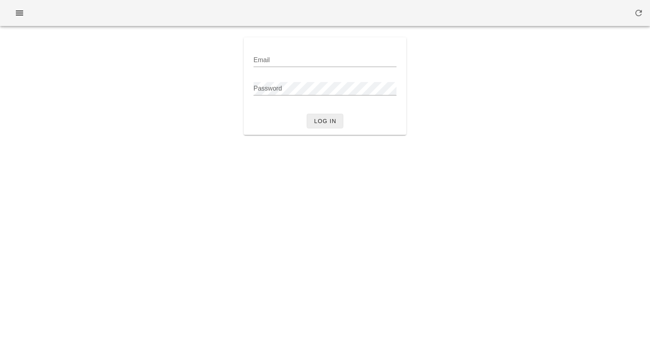
type input "[PERSON_NAME][EMAIL_ADDRESS][DOMAIN_NAME]"
click at [316, 124] on span "Log in" at bounding box center [324, 121] width 23 height 6
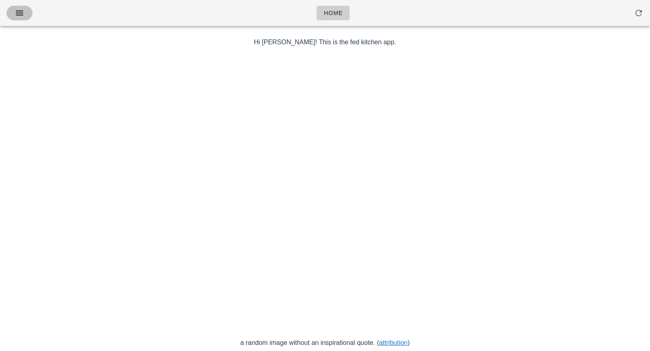
click at [10, 13] on button "button" at bounding box center [19, 13] width 26 height 15
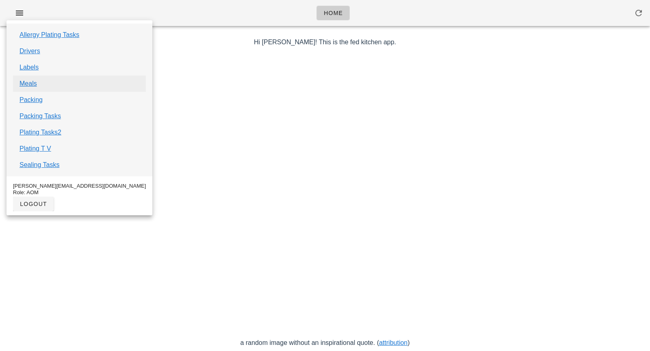
click at [32, 66] on link "Labels" at bounding box center [28, 68] width 19 height 10
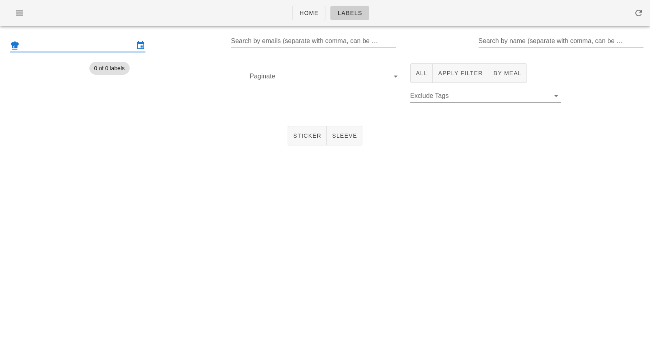
click at [115, 41] on input "text" at bounding box center [77, 45] width 113 height 13
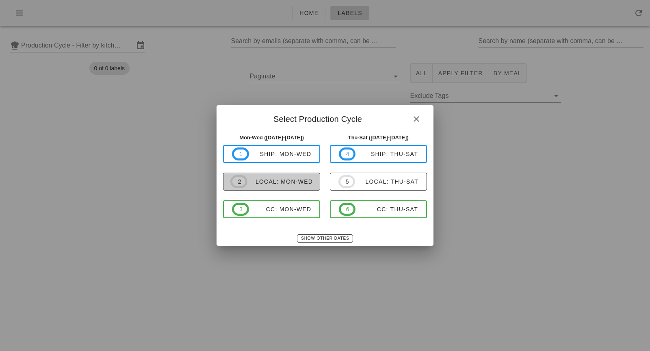
click at [307, 188] on button "2 local: Mon-Wed" at bounding box center [271, 182] width 97 height 18
type input "local: Mon-Wed ([DATE]-[DATE])"
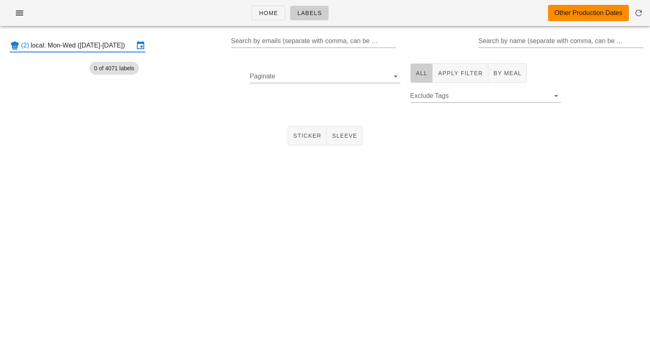
click at [417, 70] on span "All" at bounding box center [421, 73] width 12 height 6
click at [502, 41] on input "Search by name (separate with comma, can be partial)" at bounding box center [560, 41] width 164 height 13
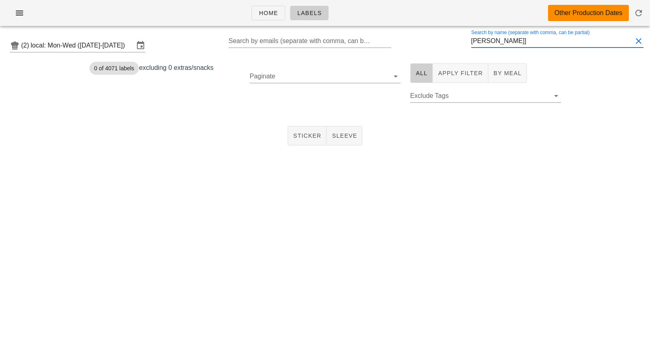
type input "[PERSON_NAME]"
click at [309, 134] on span "Sticker" at bounding box center [307, 135] width 29 height 6
click at [505, 42] on input "[PERSON_NAME]" at bounding box center [551, 41] width 161 height 13
drag, startPoint x: 505, startPoint y: 42, endPoint x: 468, endPoint y: 41, distance: 36.6
click at [468, 41] on div "(2) local: Mon-Wed ([DATE]-[DATE]) Search by emails (separate with comma, can b…" at bounding box center [325, 45] width 650 height 26
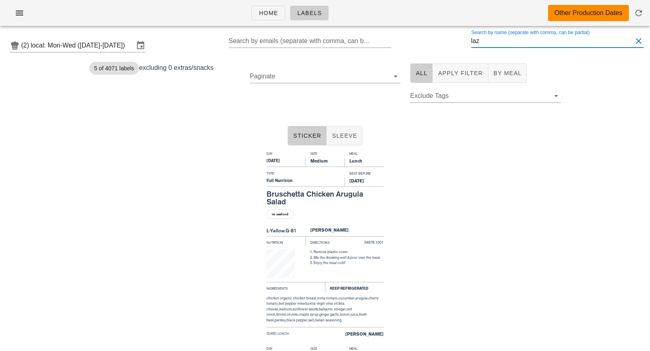
scroll to position [0, 0]
drag, startPoint x: 492, startPoint y: 42, endPoint x: 466, endPoint y: 42, distance: 26.0
click at [466, 42] on div "(2) local: Mon-Wed ([DATE]-[DATE]) Search by emails (separate with comma, can b…" at bounding box center [325, 45] width 650 height 26
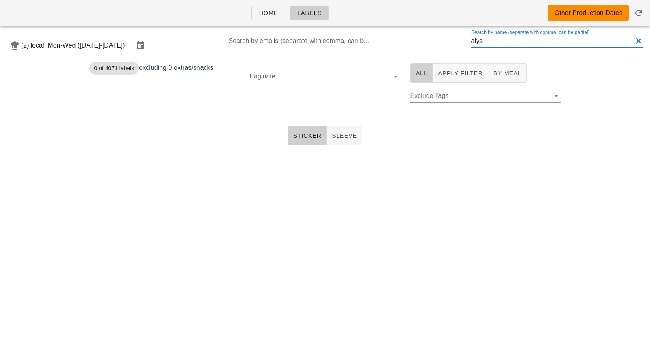
drag, startPoint x: 491, startPoint y: 41, endPoint x: 463, endPoint y: 42, distance: 28.0
click at [463, 42] on div "(2) local: Mon-Wed ([DATE]-[DATE]) Search by emails (separate with comma, can b…" at bounding box center [325, 45] width 650 height 26
type input "alys"
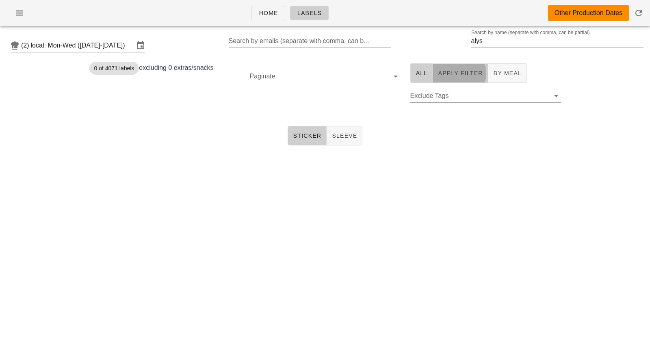
click at [457, 70] on span "Apply Filter" at bounding box center [459, 73] width 45 height 6
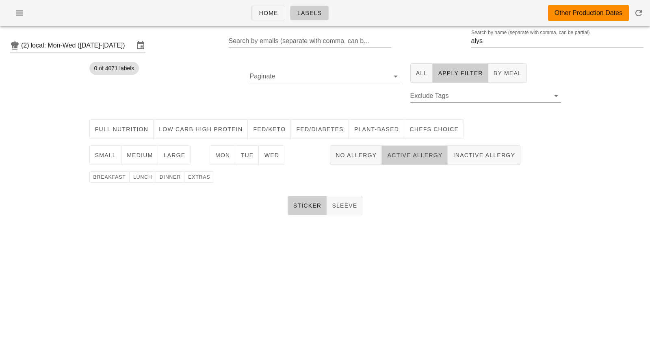
click at [424, 157] on span "Active Allergy" at bounding box center [414, 155] width 56 height 6
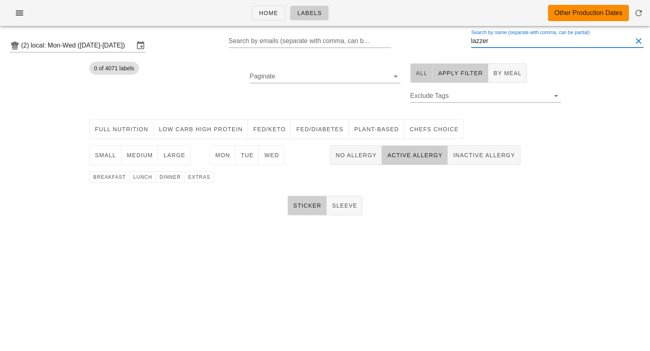
click at [425, 75] on span "All" at bounding box center [421, 73] width 12 height 6
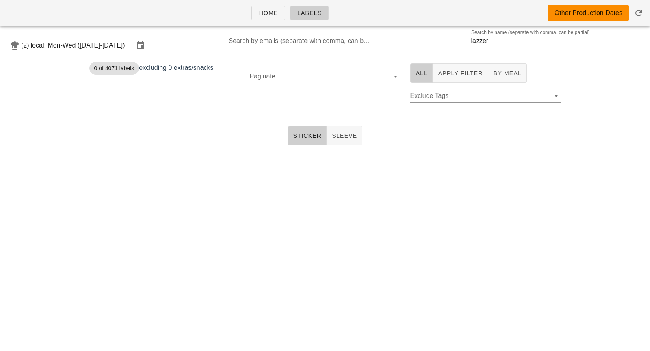
click at [394, 76] on icon at bounding box center [396, 76] width 10 height 10
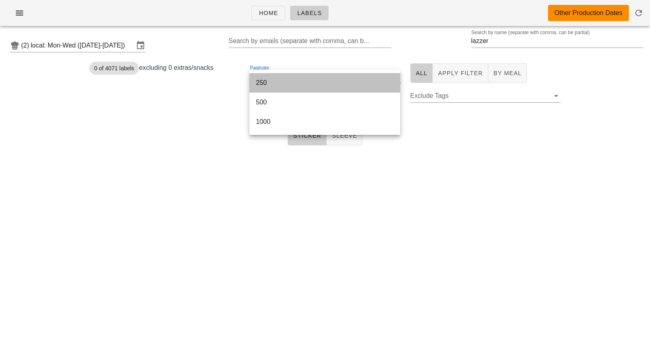
click at [279, 84] on div "250" at bounding box center [325, 83] width 138 height 8
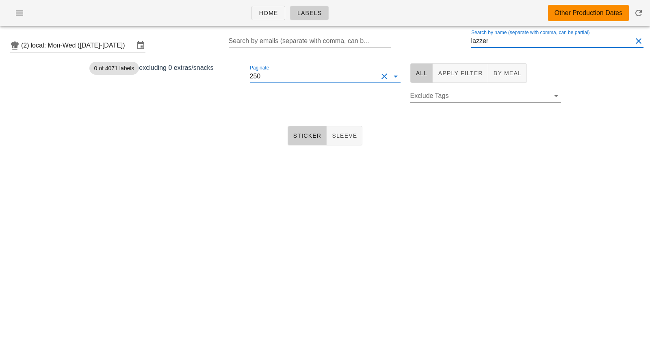
scroll to position [0, 0]
drag, startPoint x: 520, startPoint y: 44, endPoint x: 456, endPoint y: 43, distance: 63.7
click at [456, 43] on div "(2) local: Mon-Wed ([DATE]-[DATE]) Search by emails (separate with comma, can b…" at bounding box center [325, 45] width 650 height 26
type input "a"
type input "laz"
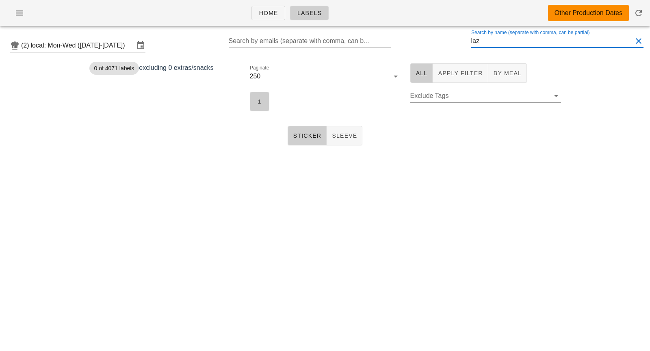
click at [263, 99] on span "1" at bounding box center [259, 101] width 9 height 6
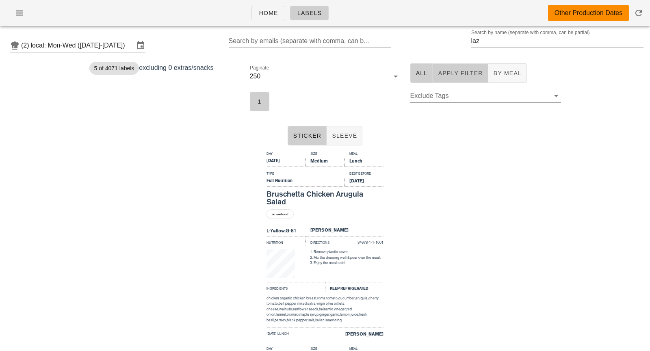
click at [458, 76] on span "Apply Filter" at bounding box center [459, 73] width 45 height 6
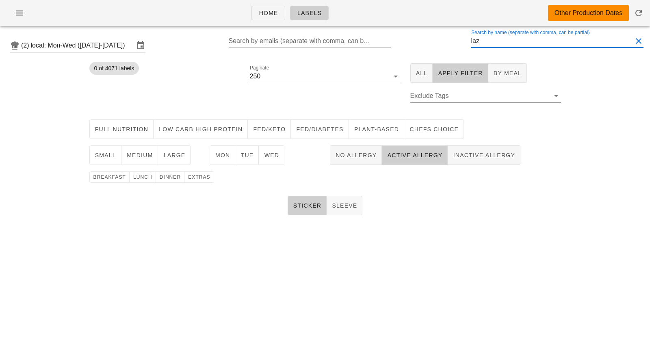
drag, startPoint x: 508, startPoint y: 37, endPoint x: 468, endPoint y: 39, distance: 39.8
click at [468, 39] on div "(2) local: Mon-Wed ([DATE]-[DATE]) Search by emails (separate with comma, can b…" at bounding box center [325, 45] width 650 height 26
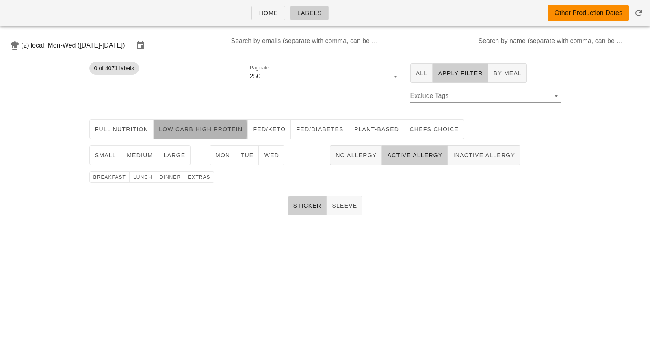
click at [225, 132] on span "Low Carb High Protein" at bounding box center [200, 129] width 84 height 6
click at [223, 146] on button "Mon" at bounding box center [222, 154] width 26 height 19
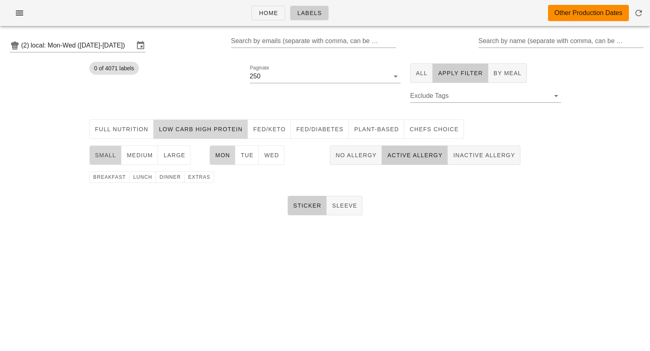
click at [102, 149] on button "small" at bounding box center [105, 154] width 32 height 19
click at [103, 177] on span "breakfast" at bounding box center [109, 177] width 33 height 6
click at [252, 99] on button "1" at bounding box center [259, 101] width 19 height 19
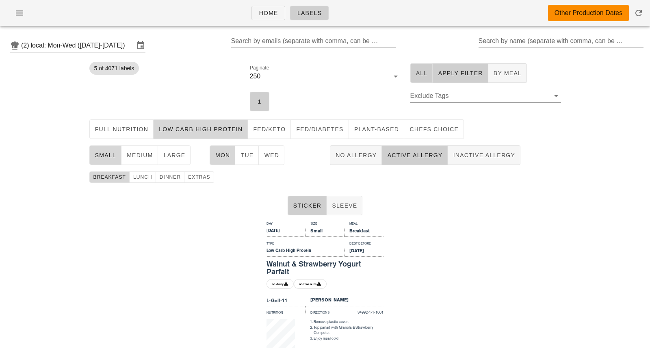
click at [426, 73] on span "All" at bounding box center [421, 73] width 12 height 6
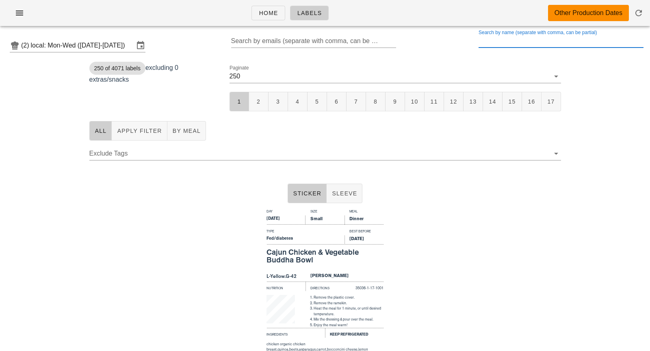
click at [501, 38] on div "Search by name (separate with comma, can be partial)" at bounding box center [560, 41] width 164 height 13
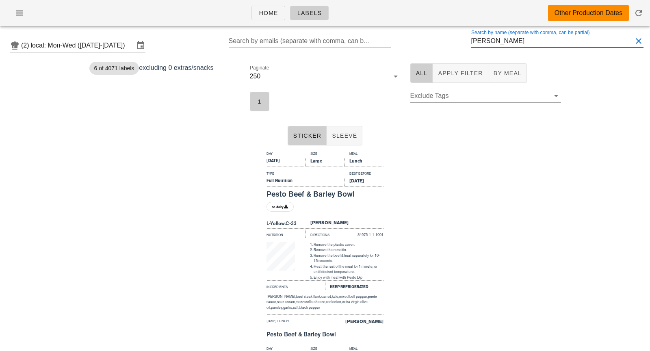
drag, startPoint x: 500, startPoint y: 39, endPoint x: 431, endPoint y: 39, distance: 69.4
click at [431, 39] on div "(2) local: Mon-Wed ([DATE]-[DATE]) Search by emails (separate with comma, can b…" at bounding box center [325, 45] width 650 height 26
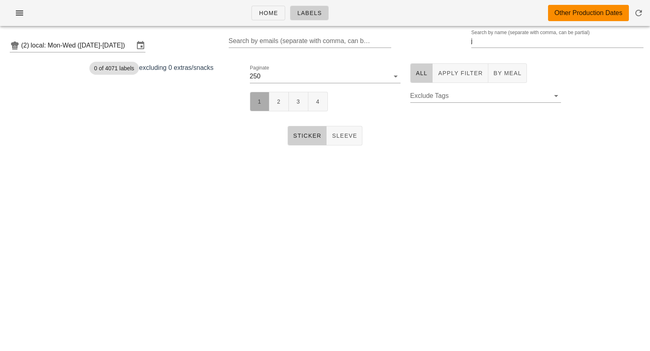
click at [261, 102] on span "1" at bounding box center [259, 101] width 9 height 6
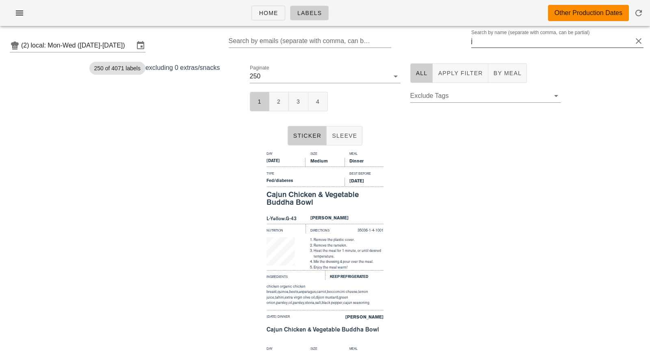
click at [504, 51] on div at bounding box center [557, 54] width 173 height 6
click at [503, 47] on div "Search by name (separate with comma, can be partial) j" at bounding box center [557, 41] width 173 height 13
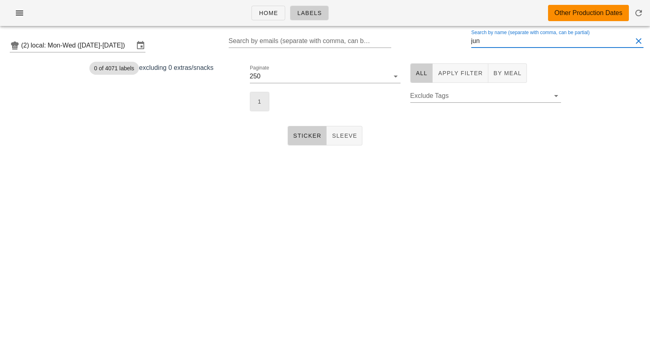
type input "jun"
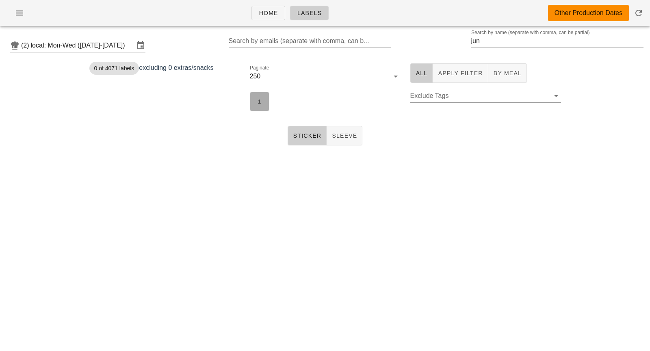
click at [268, 105] on button "1" at bounding box center [259, 101] width 19 height 19
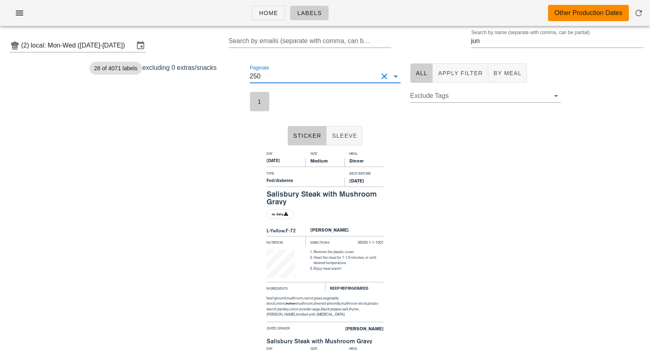
click at [319, 82] on input "Paginate" at bounding box center [319, 76] width 115 height 13
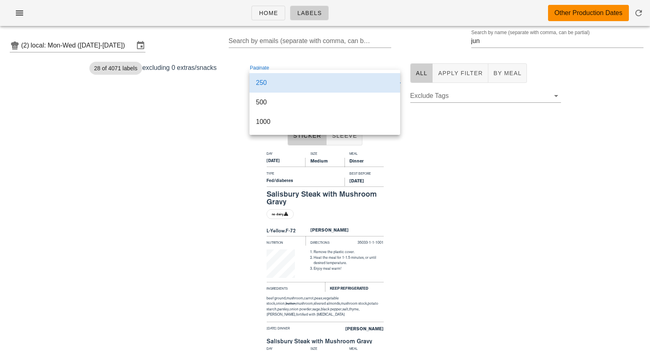
click at [401, 55] on div "(2) local: Mon-Wed ([DATE]-[DATE]) Search by emails (separate with comma, can b…" at bounding box center [325, 45] width 650 height 26
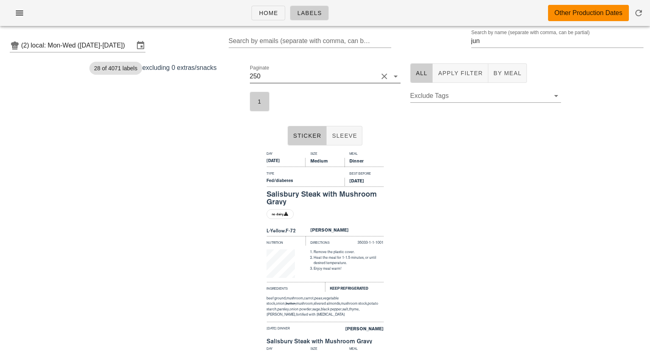
click at [382, 78] on button "Clear Paginate" at bounding box center [384, 76] width 10 height 10
click at [522, 41] on input "jun" at bounding box center [551, 41] width 161 height 13
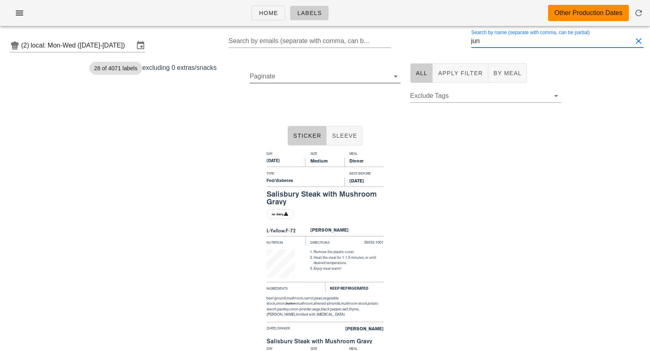
drag, startPoint x: 495, startPoint y: 45, endPoint x: 434, endPoint y: 44, distance: 61.7
click at [434, 44] on div "(2) local: Mon-Wed ([DATE]-[DATE]) Search by emails (separate with comma, can b…" at bounding box center [325, 45] width 650 height 26
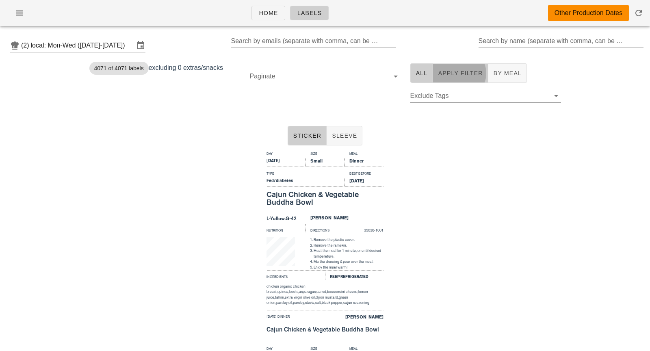
click at [471, 76] on span "Apply Filter" at bounding box center [459, 73] width 45 height 6
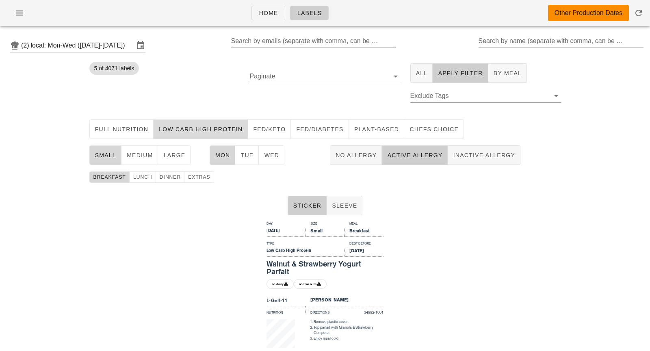
click at [163, 134] on button "Low Carb High Protein" at bounding box center [200, 128] width 94 height 19
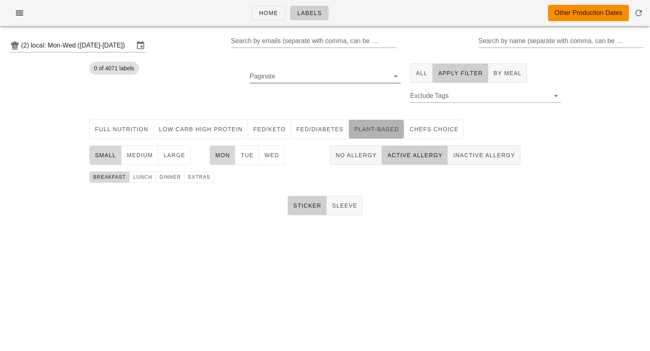
click at [358, 127] on span "Plant-Based" at bounding box center [376, 129] width 45 height 6
click at [164, 178] on span "dinner" at bounding box center [170, 177] width 22 height 6
click at [119, 177] on span "breakfast" at bounding box center [109, 177] width 33 height 6
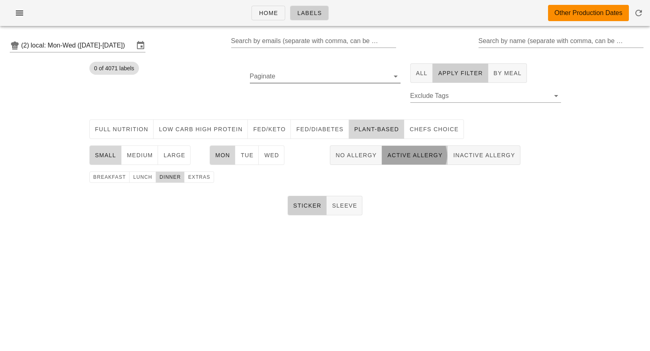
click at [399, 157] on span "Active Allergy" at bounding box center [414, 155] width 56 height 6
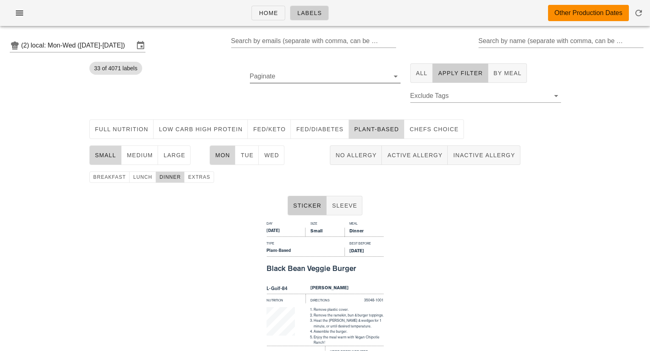
click at [354, 129] on span "Plant-Based" at bounding box center [376, 129] width 45 height 6
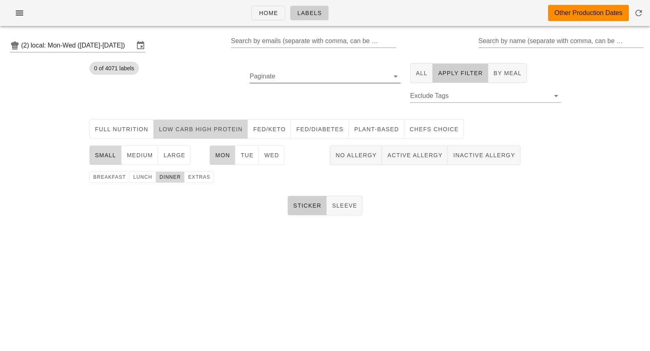
click at [218, 134] on button "Low Carb High Protein" at bounding box center [200, 128] width 94 height 19
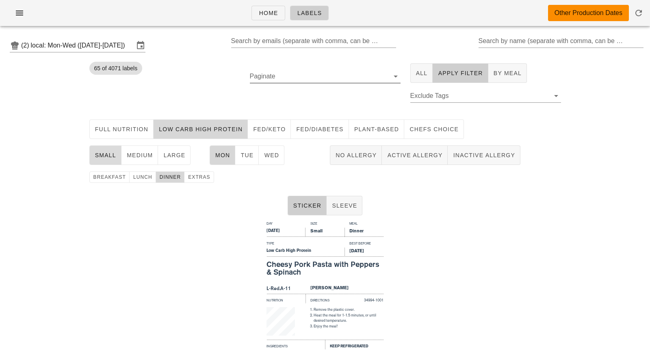
click at [91, 155] on button "small" at bounding box center [105, 154] width 32 height 19
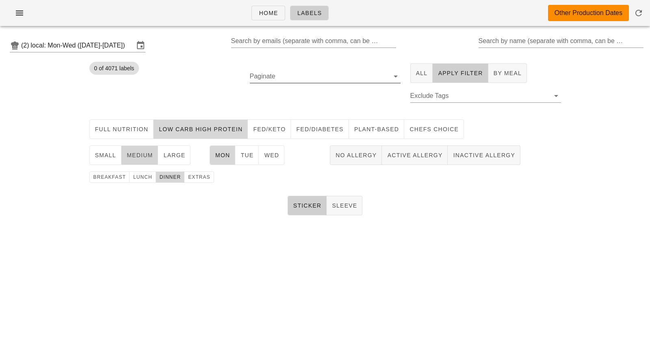
click at [142, 155] on span "medium" at bounding box center [139, 155] width 27 height 6
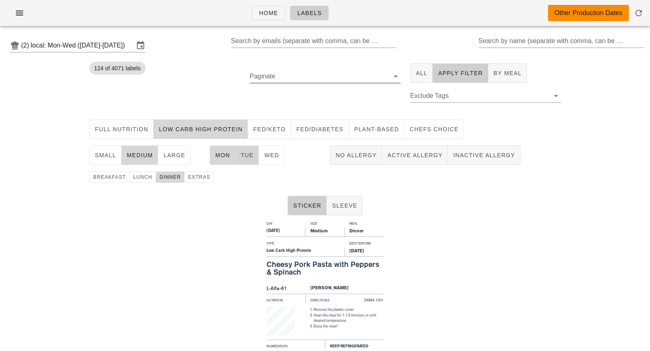
click at [242, 159] on button "Tue" at bounding box center [247, 154] width 24 height 19
click at [221, 158] on span "Mon" at bounding box center [222, 155] width 15 height 6
click at [513, 42] on input "Search by name (separate with comma, can be partial)" at bounding box center [560, 41] width 164 height 13
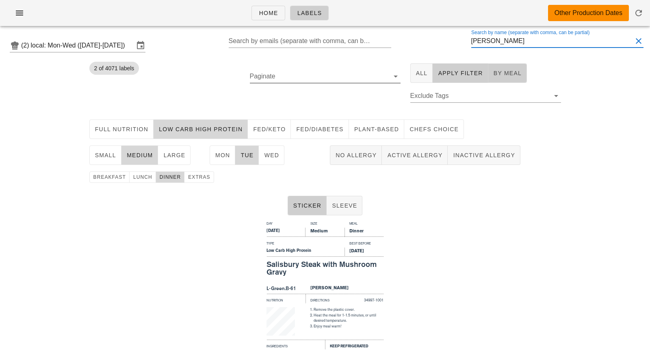
click at [500, 75] on span "By Meal" at bounding box center [507, 73] width 28 height 6
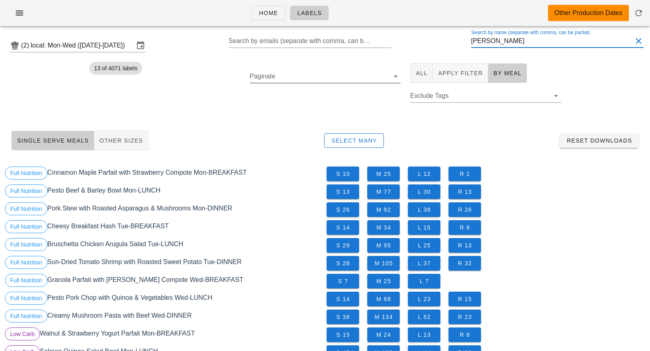
scroll to position [0, 0]
drag, startPoint x: 498, startPoint y: 41, endPoint x: 436, endPoint y: 47, distance: 61.6
click at [437, 47] on div "(2) local: Mon-Wed ([DATE]-[DATE]) Search by emails (separate with comma, can b…" at bounding box center [325, 45] width 650 height 26
type input "k"
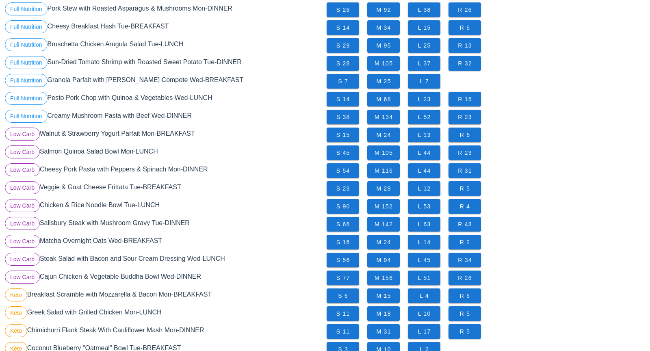
scroll to position [207, 0]
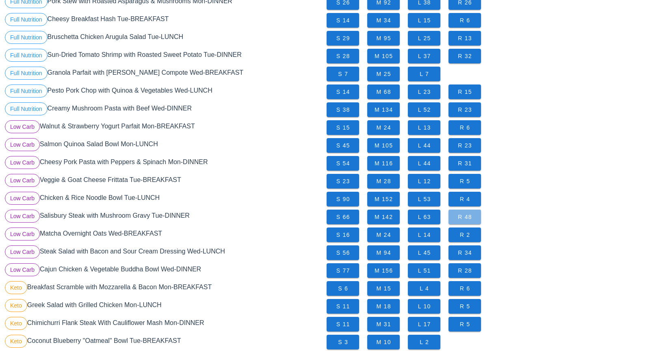
click at [455, 218] on span "R 48" at bounding box center [464, 217] width 19 height 6
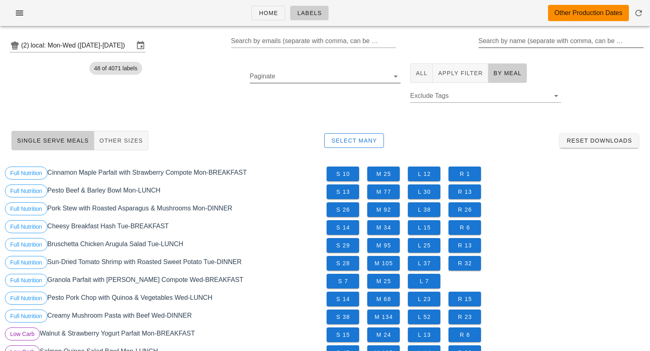
click at [500, 45] on input "Search by name (separate with comma, can be partial)" at bounding box center [560, 41] width 164 height 13
drag, startPoint x: 424, startPoint y: 73, endPoint x: 468, endPoint y: 4, distance: 81.9
click at [424, 73] on span "All" at bounding box center [421, 73] width 12 height 6
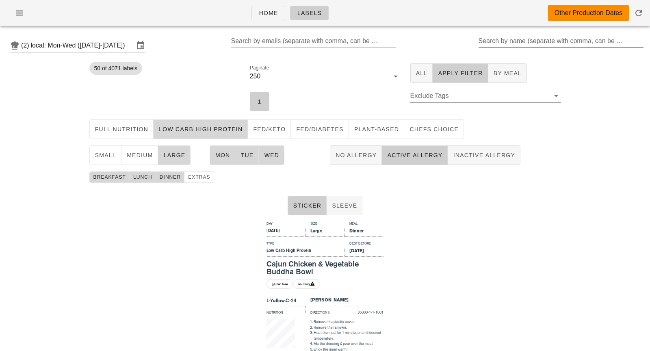
click at [501, 50] on div "Search by name (separate with comma, can be partial)" at bounding box center [560, 46] width 165 height 22
click at [499, 42] on input "Search by name (separate with comma, can be partial)" at bounding box center [560, 41] width 164 height 13
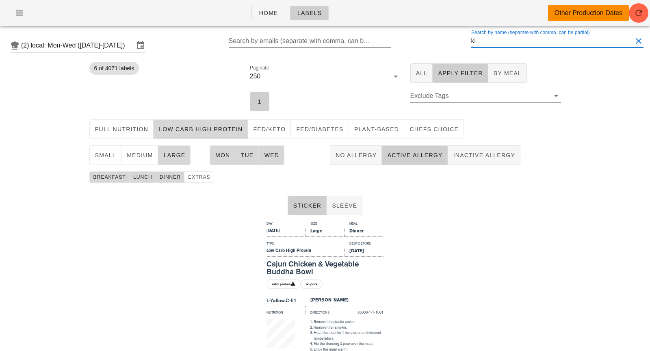
drag, startPoint x: 497, startPoint y: 43, endPoint x: 389, endPoint y: 41, distance: 108.0
click at [389, 41] on div "(2) local: Mon-Wed ([DATE]-[DATE]) Search by emails (separate with comma, can b…" at bounding box center [325, 45] width 650 height 26
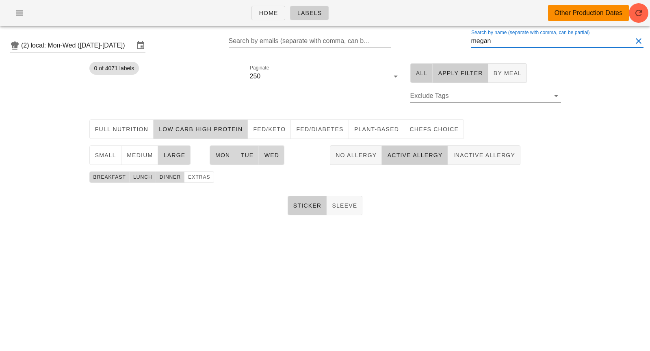
click at [418, 70] on span "All" at bounding box center [421, 73] width 12 height 6
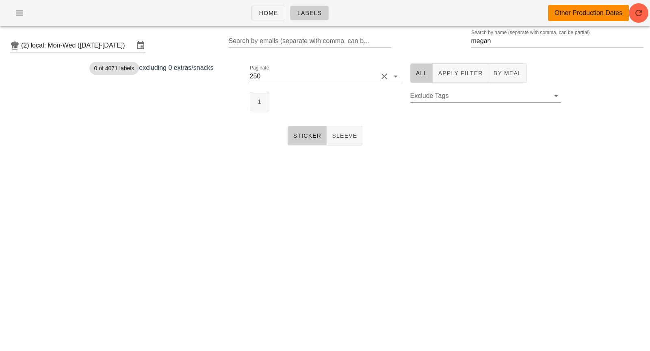
click at [265, 91] on div at bounding box center [325, 89] width 151 height 6
click at [261, 108] on button "1" at bounding box center [259, 101] width 19 height 19
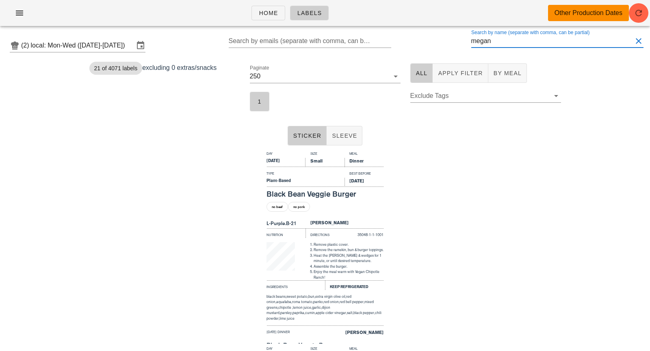
drag, startPoint x: 514, startPoint y: 41, endPoint x: 421, endPoint y: 39, distance: 92.6
click at [421, 39] on div "(2) local: Mon-Wed (Aug 11-Aug 13) Search by emails (separate with comma, can b…" at bounding box center [325, 45] width 650 height 26
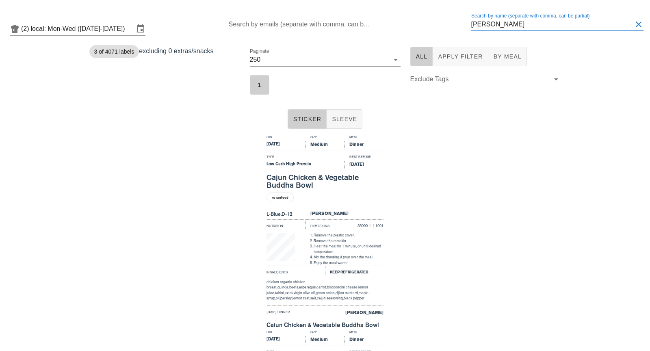
scroll to position [18, 0]
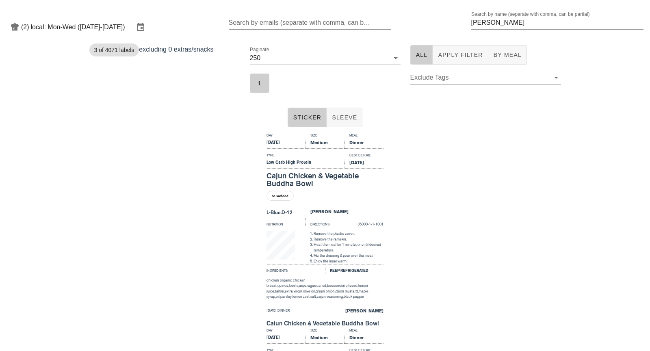
click at [412, 229] on div "Day Size Meal Wednesday Medium Dinner Type Best Before Low Carb High Protein Au…" at bounding box center [325, 227] width 650 height 195
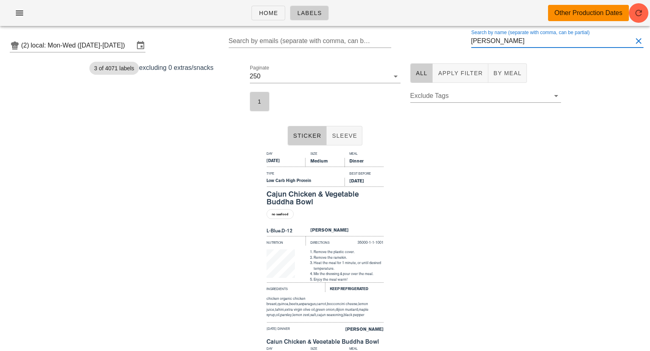
drag, startPoint x: 497, startPoint y: 40, endPoint x: 468, endPoint y: 40, distance: 29.6
click at [468, 40] on div "(2) local: Mon-Wed (Aug 11-Aug 13) Search by emails (separate with comma, can b…" at bounding box center [325, 45] width 650 height 26
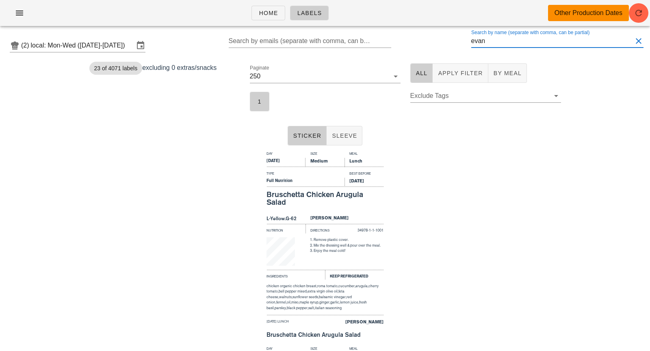
drag, startPoint x: 499, startPoint y: 43, endPoint x: 454, endPoint y: 39, distance: 45.3
click at [454, 39] on div "(2) local: Mon-Wed (Aug 11-Aug 13) Search by emails (separate with comma, can b…" at bounding box center [325, 45] width 650 height 26
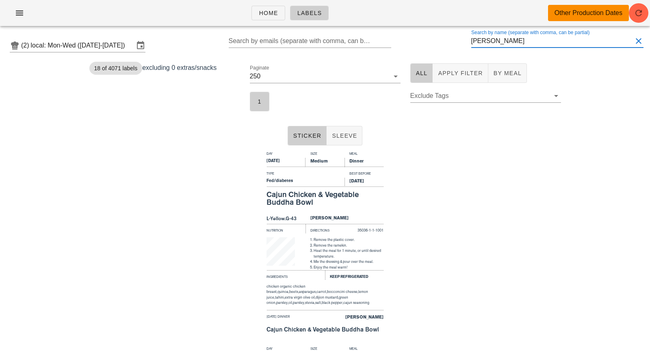
type input "wong"
click at [89, 48] on input "local: Mon-Wed ([DATE]-[DATE])" at bounding box center [82, 45] width 103 height 13
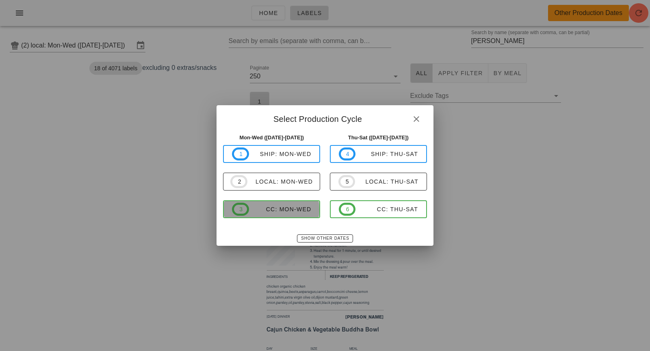
click at [260, 213] on span "3 CC: Mon-Wed" at bounding box center [271, 209] width 79 height 13
type input "CC: Mon-Wed (Aug 11-Aug 13)"
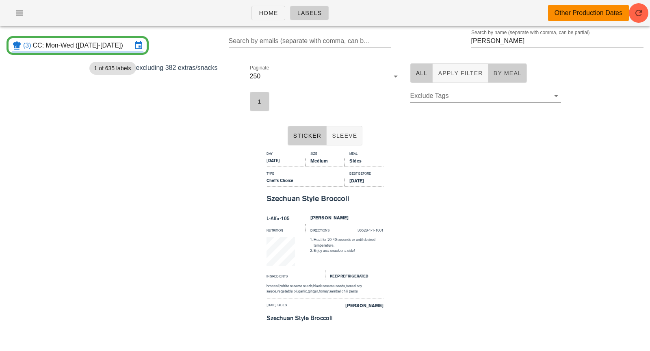
click at [505, 78] on button "By Meal" at bounding box center [507, 72] width 39 height 19
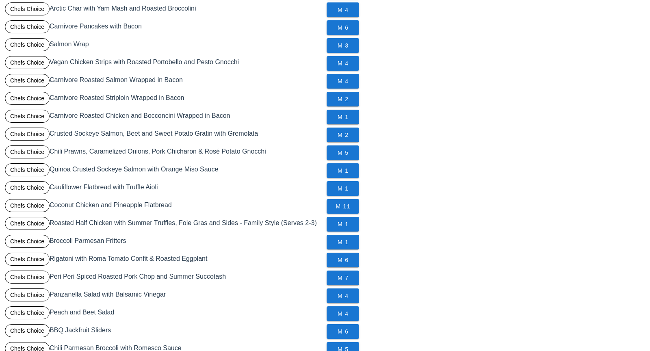
scroll to position [492, 0]
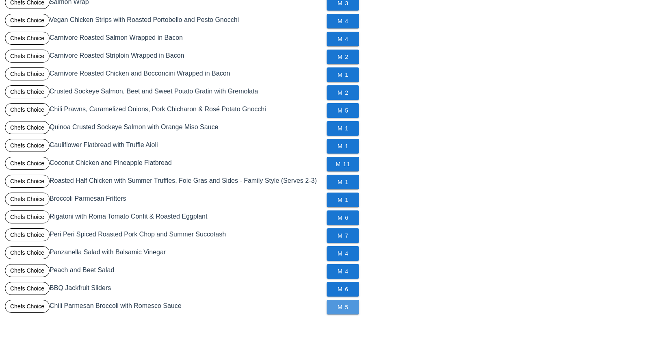
click at [345, 309] on span "M 5" at bounding box center [342, 307] width 19 height 6
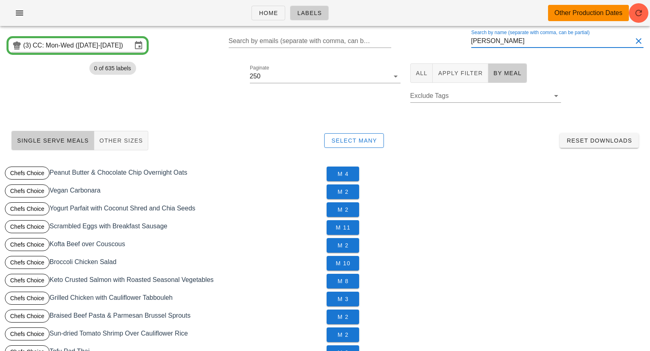
drag, startPoint x: 512, startPoint y: 45, endPoint x: 427, endPoint y: 41, distance: 84.1
click at [427, 41] on div "(3) CC: Mon-Wed (Aug 11-Aug 13) Search by emails (separate with comma, can be p…" at bounding box center [325, 45] width 650 height 26
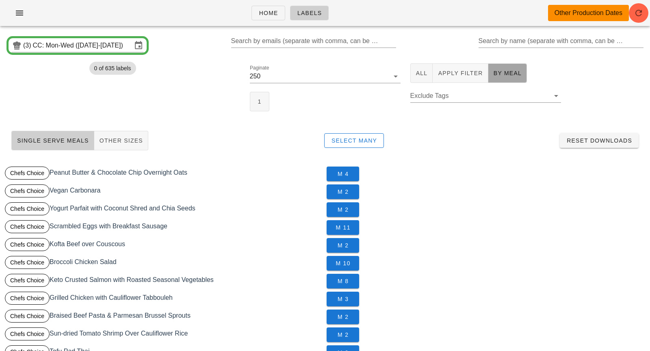
click at [501, 72] on span "By Meal" at bounding box center [507, 73] width 28 height 6
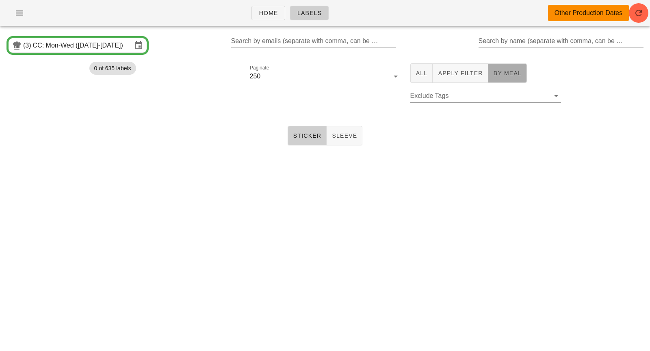
click at [512, 66] on button "By Meal" at bounding box center [507, 72] width 39 height 19
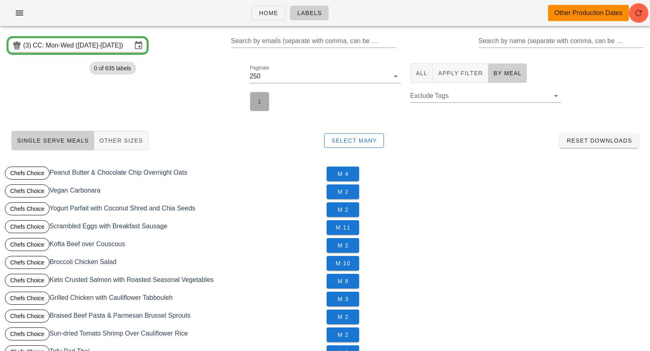
click at [251, 97] on button "1" at bounding box center [259, 101] width 19 height 19
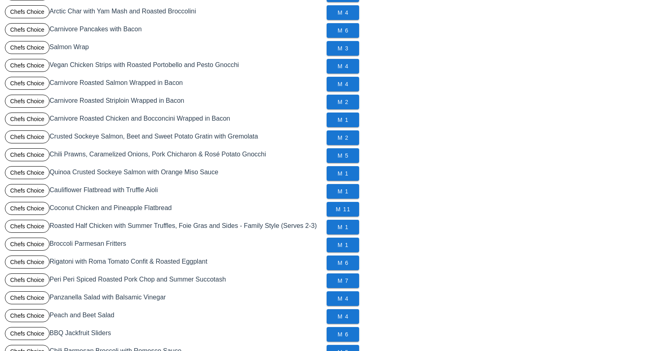
scroll to position [492, 0]
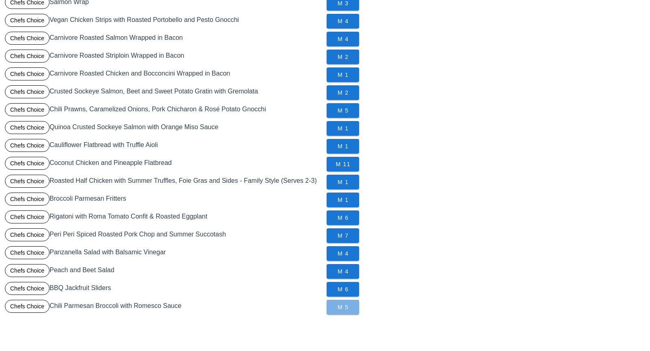
click at [341, 306] on span "M 5" at bounding box center [342, 307] width 19 height 6
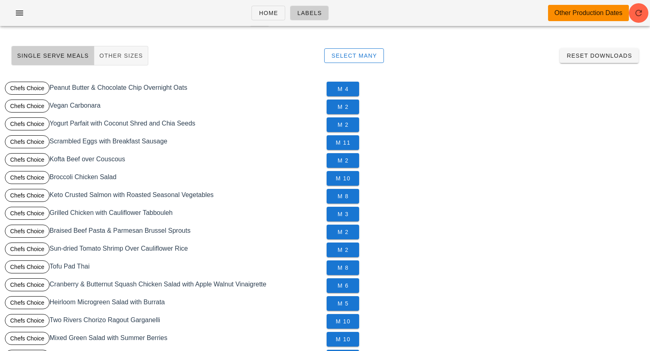
scroll to position [0, 0]
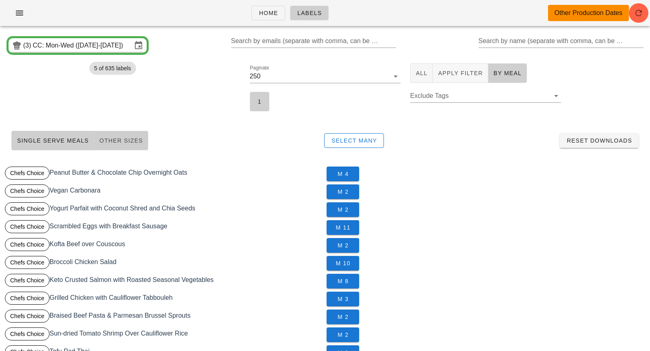
click at [114, 140] on span "Other Sizes" at bounding box center [121, 140] width 44 height 6
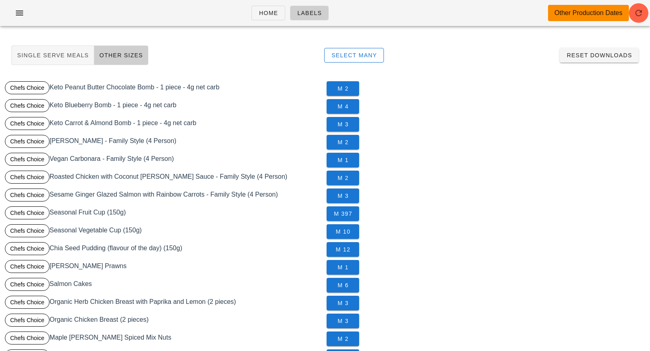
scroll to position [171, 0]
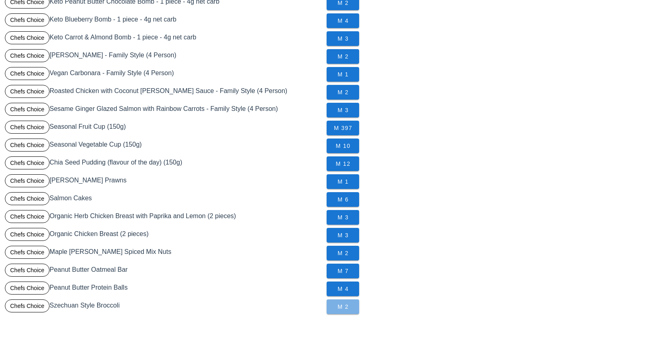
click at [342, 307] on span "M 2" at bounding box center [342, 306] width 19 height 6
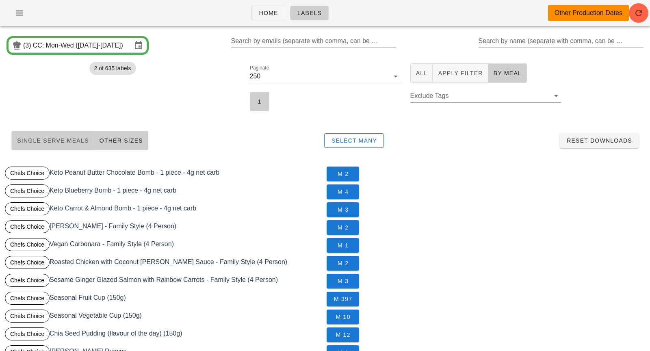
click at [76, 137] on span "Single Serve Meals" at bounding box center [53, 140] width 72 height 6
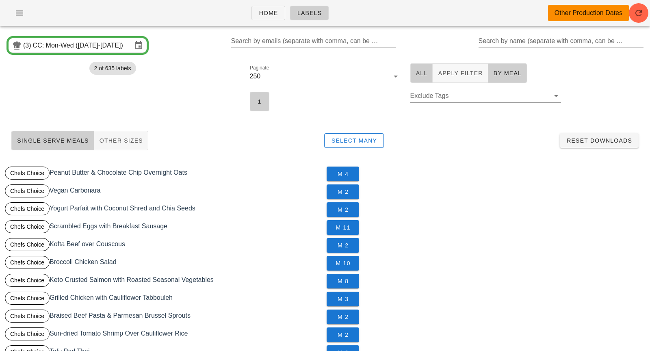
click at [430, 75] on button "All" at bounding box center [421, 72] width 23 height 19
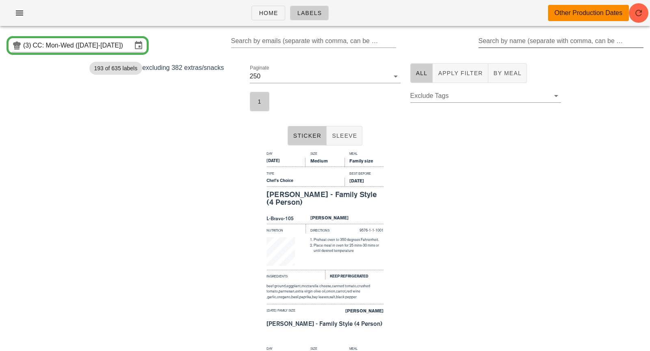
click at [536, 45] on input "Search by name (separate with comma, can be partial)" at bounding box center [560, 41] width 164 height 13
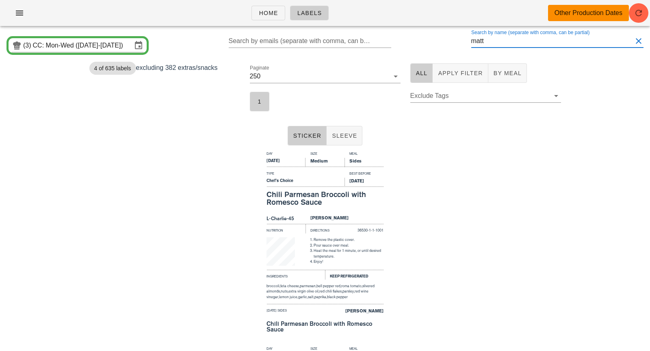
type input "matt"
click at [436, 235] on div "Day Size Meal Monday Medium Sides Type Best Before Chef's Choice Aug 13, 2025 C…" at bounding box center [325, 246] width 650 height 195
